Goal: Task Accomplishment & Management: Use online tool/utility

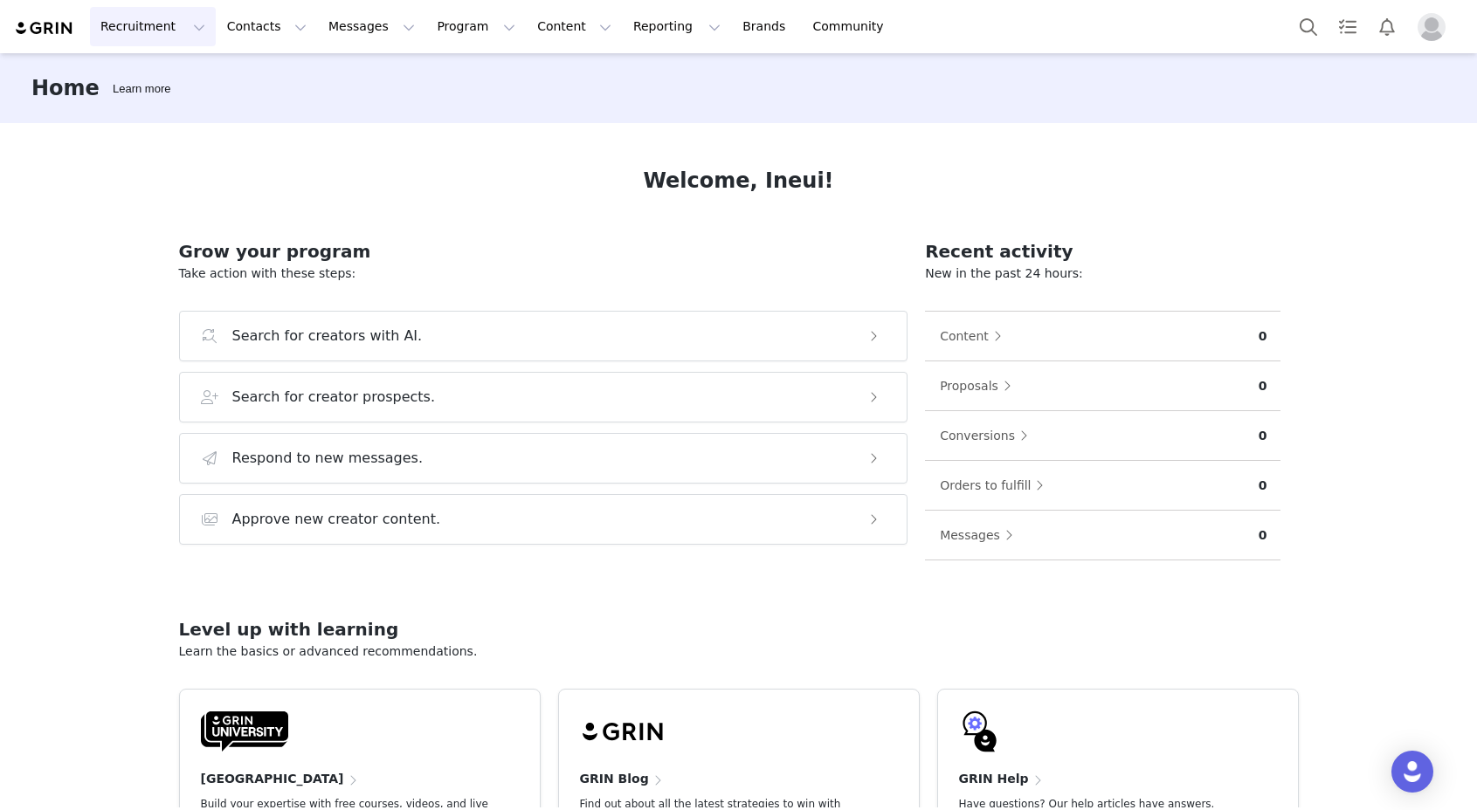
click at [174, 35] on button "Recruitment Recruitment" at bounding box center [153, 26] width 126 height 39
click at [202, 80] on div "Creator Search" at bounding box center [177, 77] width 152 height 18
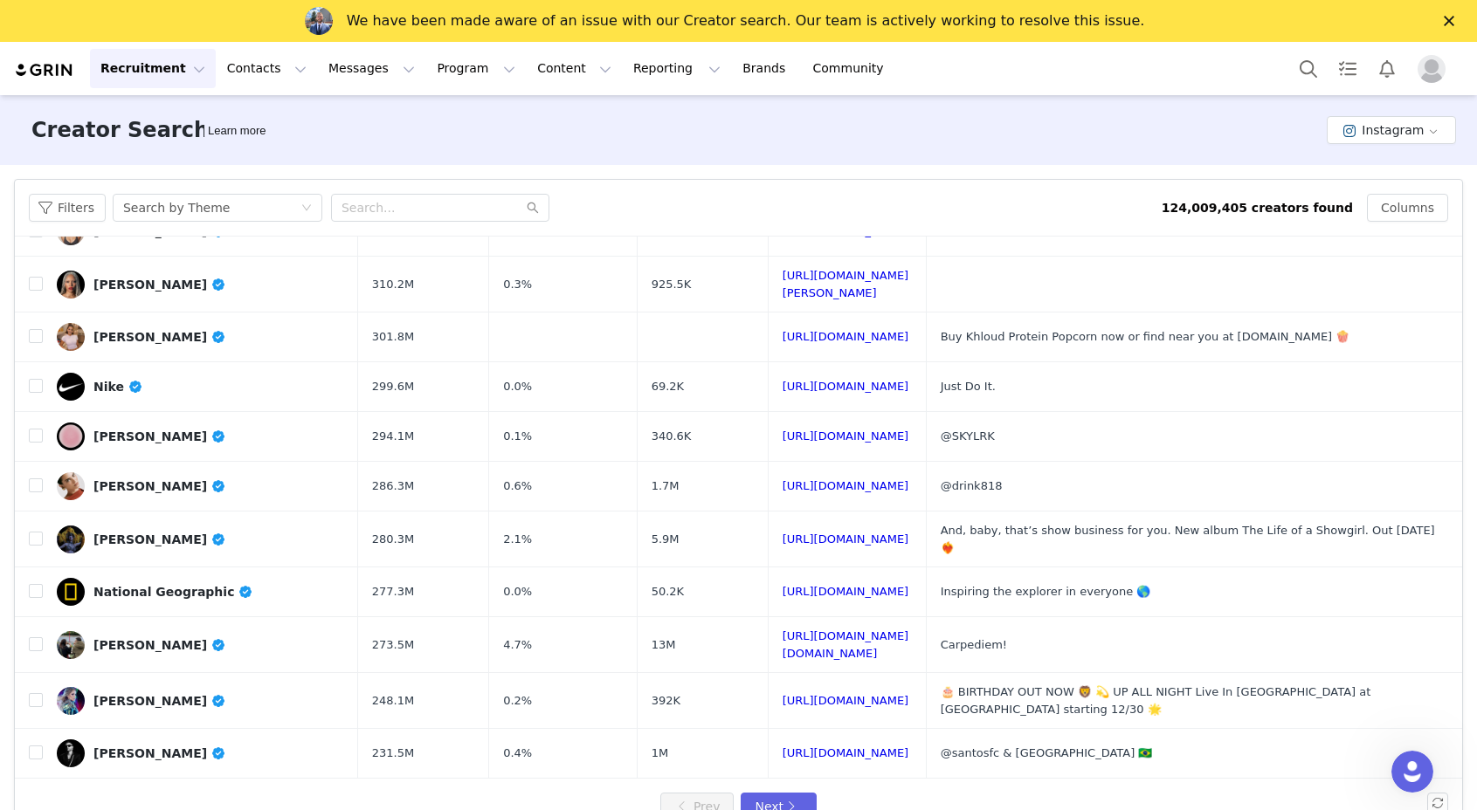
scroll to position [520, 0]
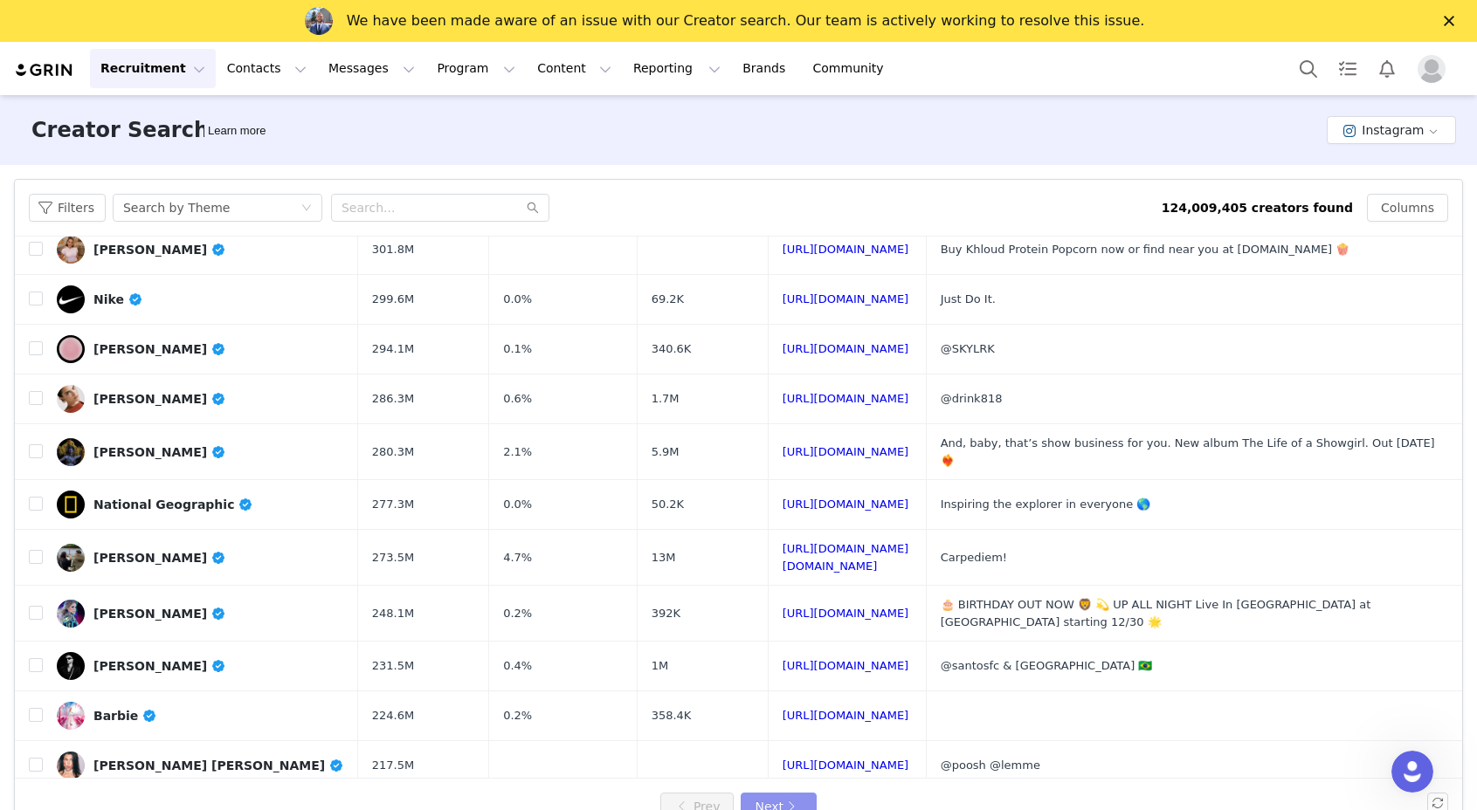
click at [770, 801] on button "Next" at bounding box center [778, 807] width 75 height 28
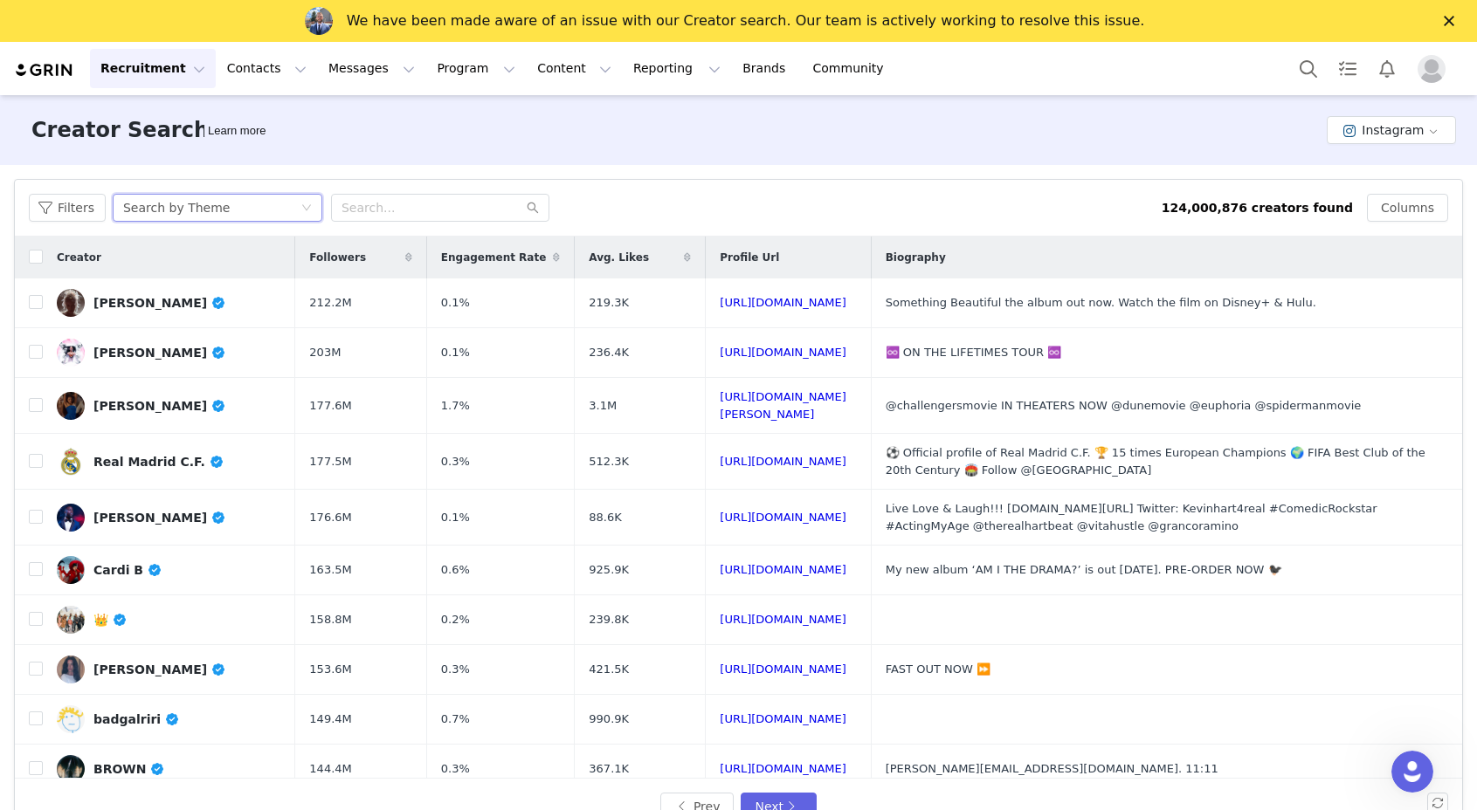
click at [268, 221] on div "Search by Theme" at bounding box center [218, 208] width 210 height 28
click at [259, 270] on li "Search by Creator" at bounding box center [219, 271] width 218 height 28
click at [265, 207] on div "Search by Creator" at bounding box center [211, 208] width 177 height 26
click at [247, 245] on li "Search by Theme" at bounding box center [219, 243] width 218 height 28
click at [354, 203] on input "text" at bounding box center [440, 208] width 218 height 28
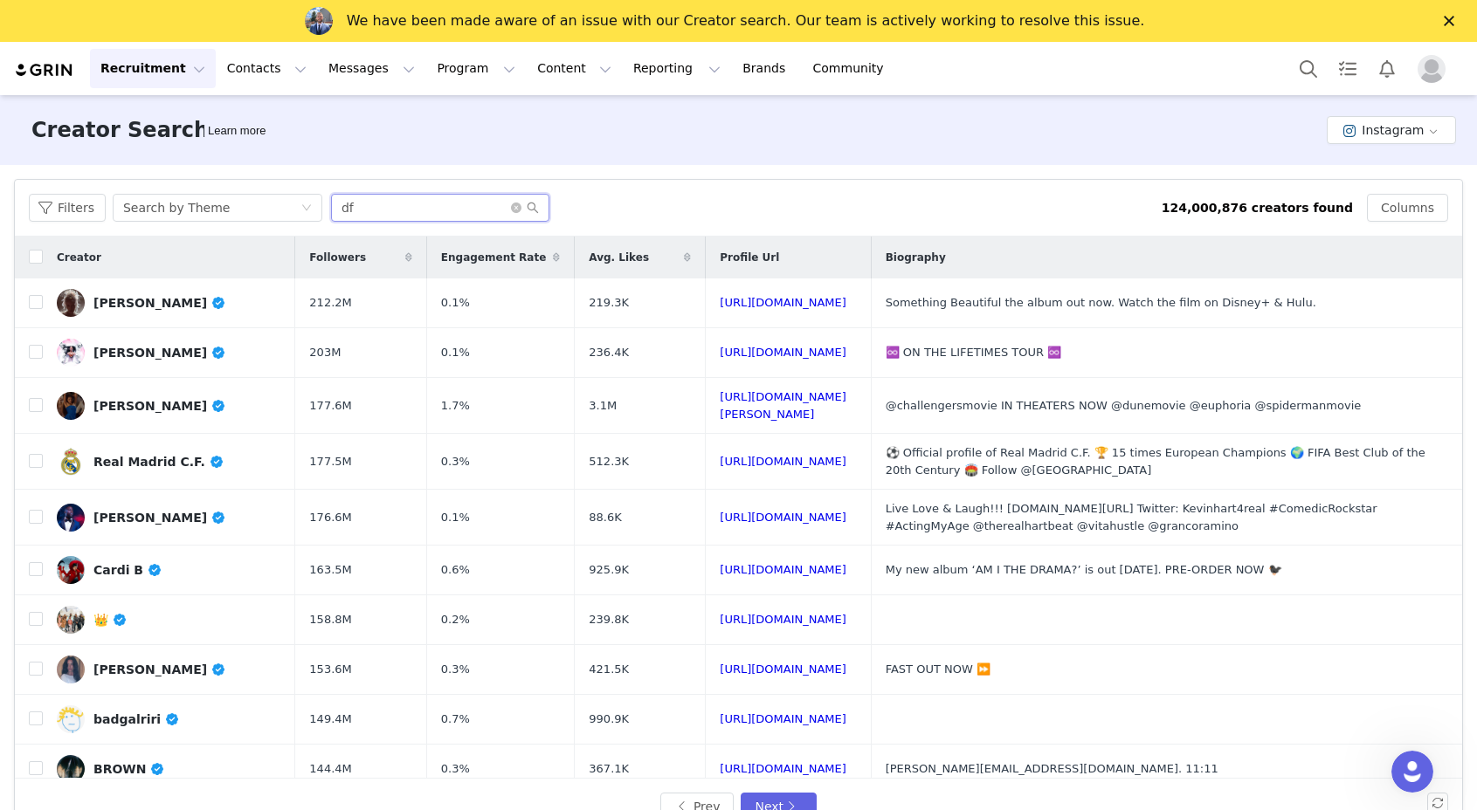
type input "d"
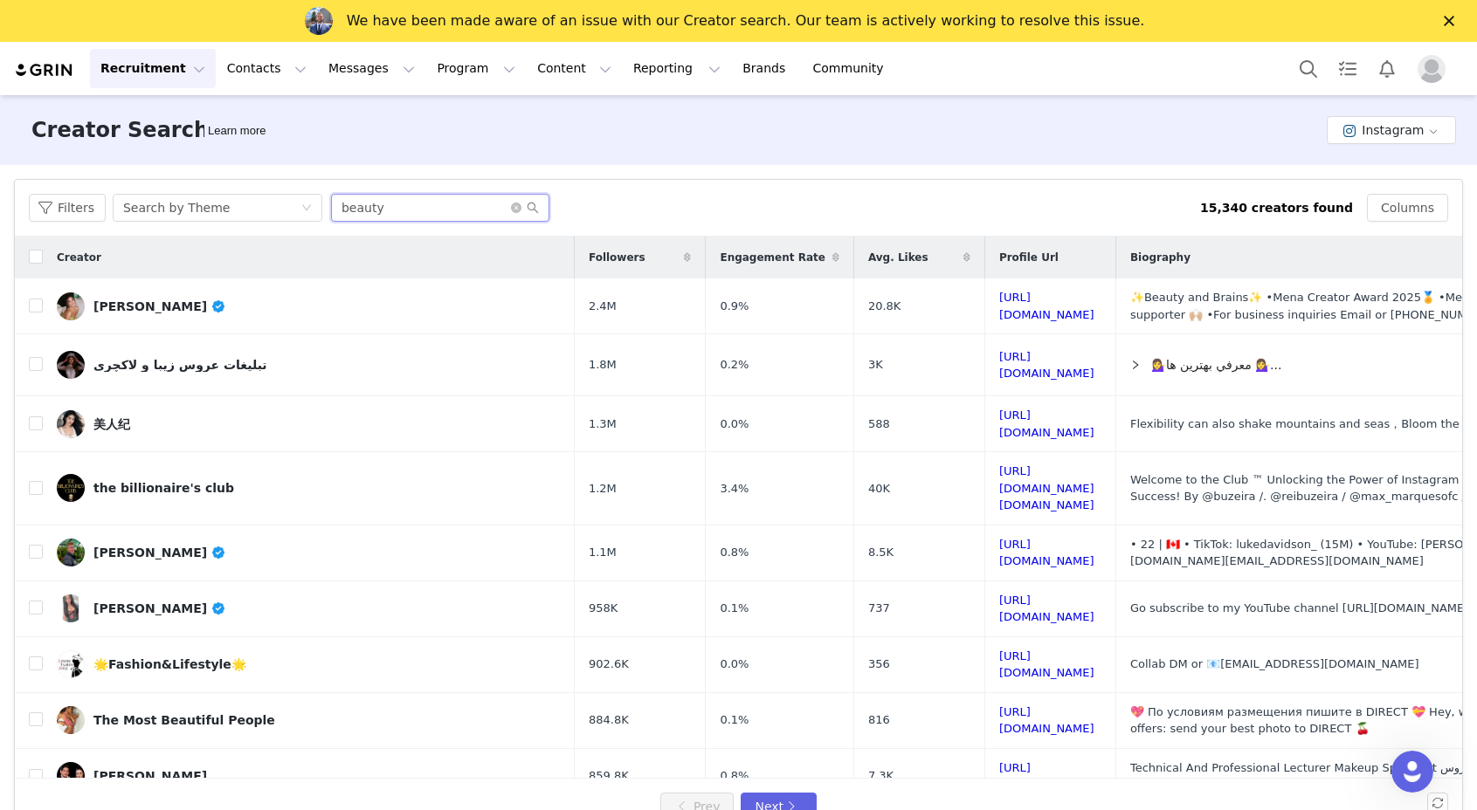
click at [363, 208] on input "beauty" at bounding box center [440, 208] width 218 height 28
type input "kbeauty"
